Goal: Information Seeking & Learning: Understand process/instructions

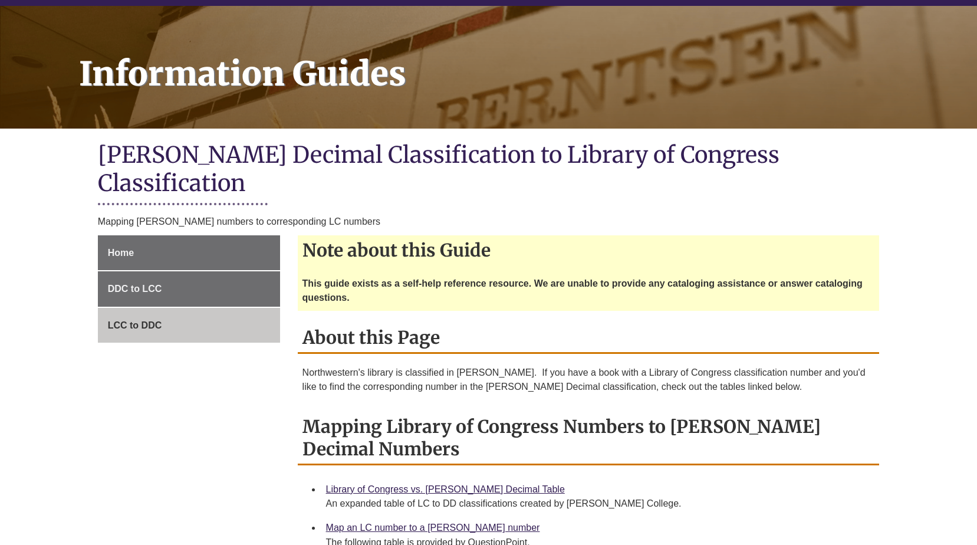
scroll to position [177, 0]
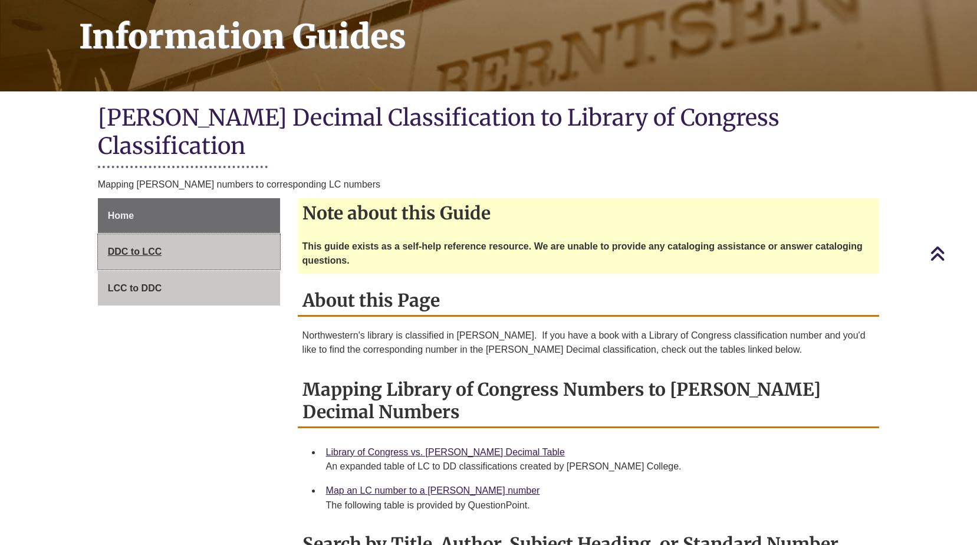
click at [140, 246] on span "DDC to LCC" at bounding box center [135, 251] width 54 height 10
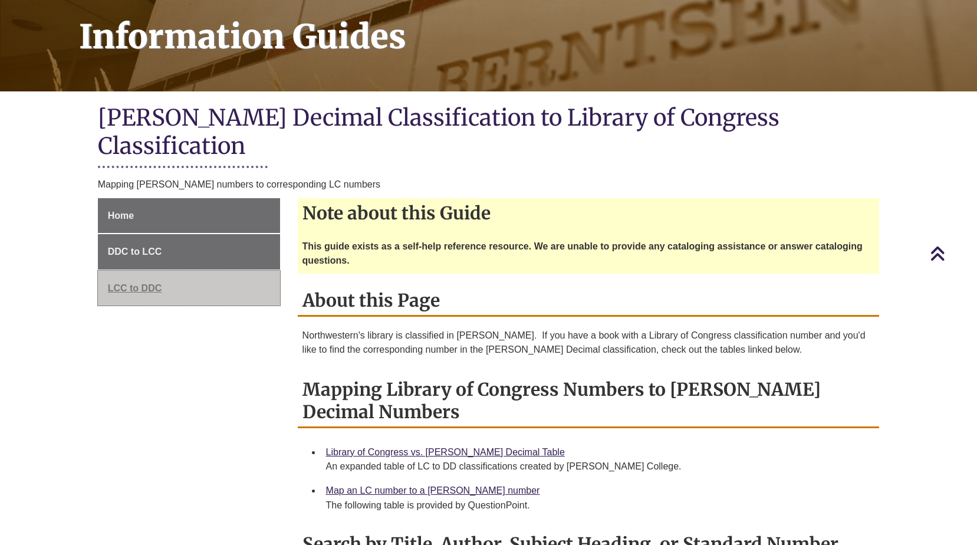
click at [147, 283] on span "LCC to DDC" at bounding box center [135, 288] width 54 height 10
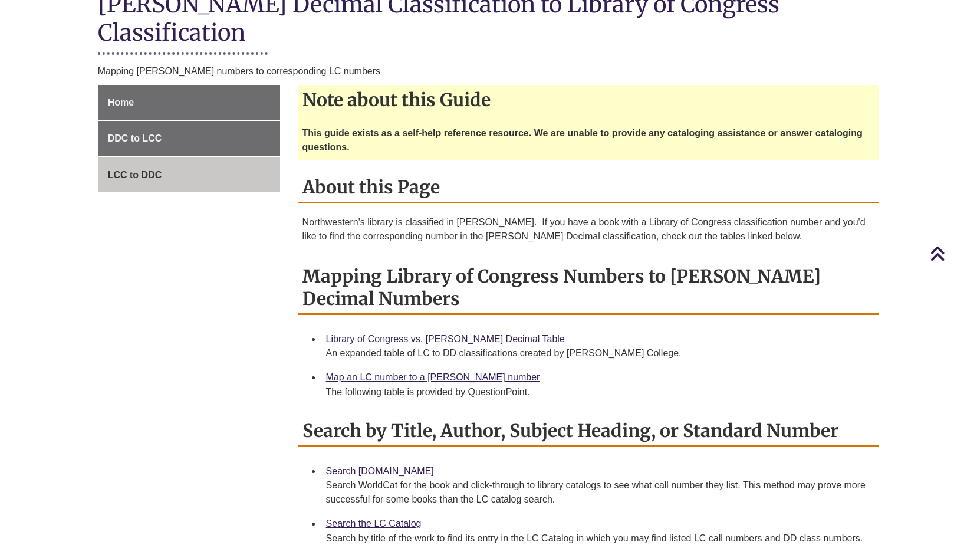
scroll to position [295, 0]
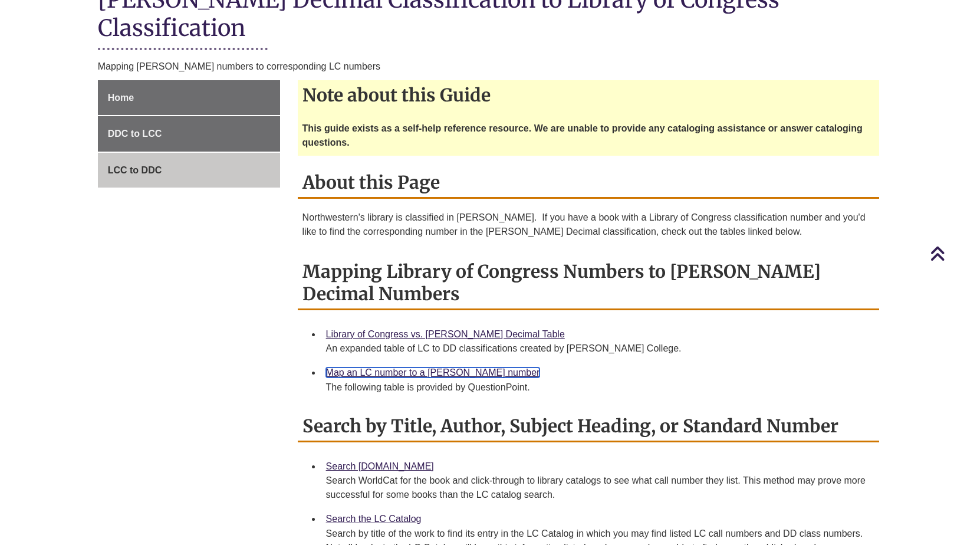
click at [390, 367] on link "Map an LC number to a [PERSON_NAME] number" at bounding box center [433, 372] width 214 height 10
